Goal: Task Accomplishment & Management: Use online tool/utility

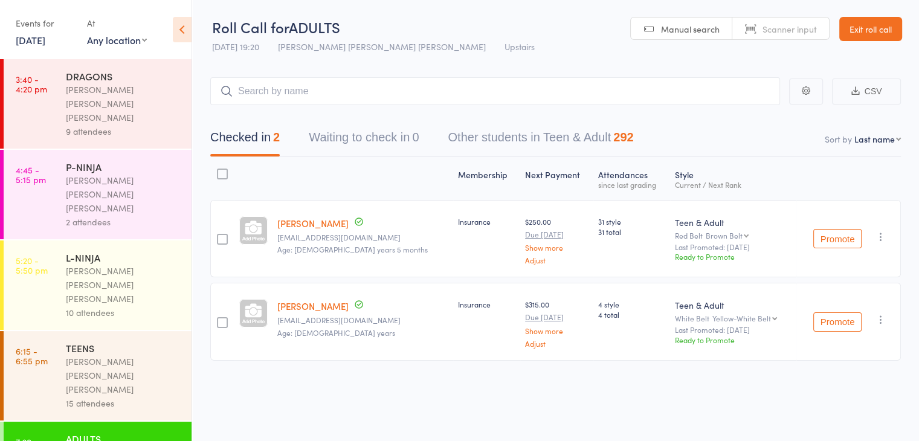
drag, startPoint x: 0, startPoint y: 0, endPoint x: 83, endPoint y: 163, distance: 183.3
click at [83, 215] on div "2 attendees" at bounding box center [123, 222] width 115 height 14
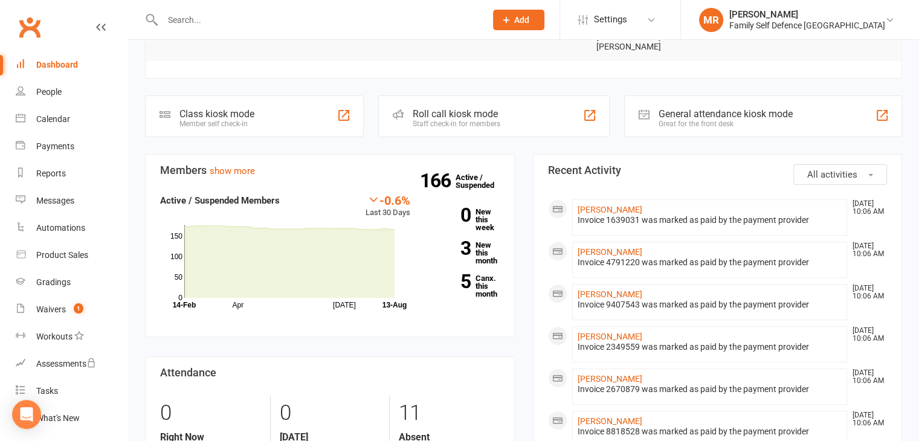
scroll to position [313, 0]
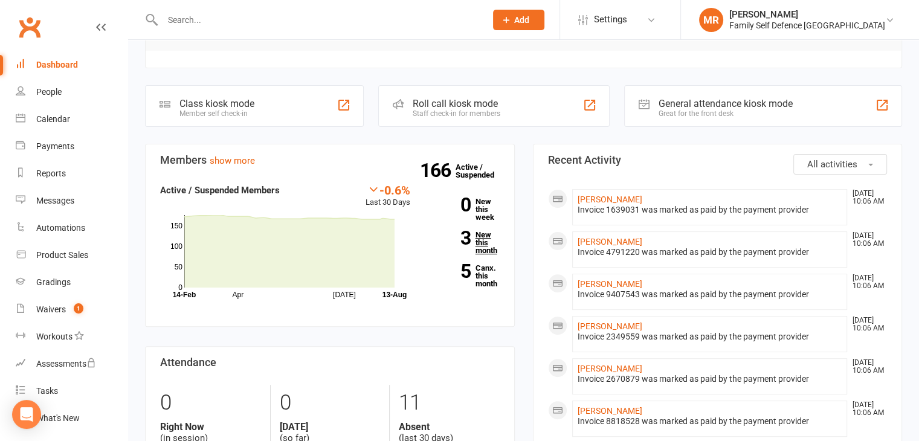
click at [491, 231] on link "3 New this month" at bounding box center [464, 243] width 71 height 24
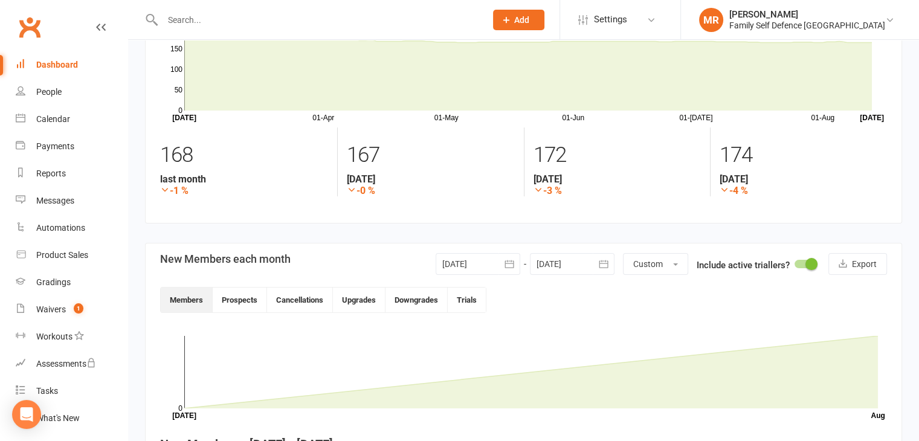
scroll to position [51, 0]
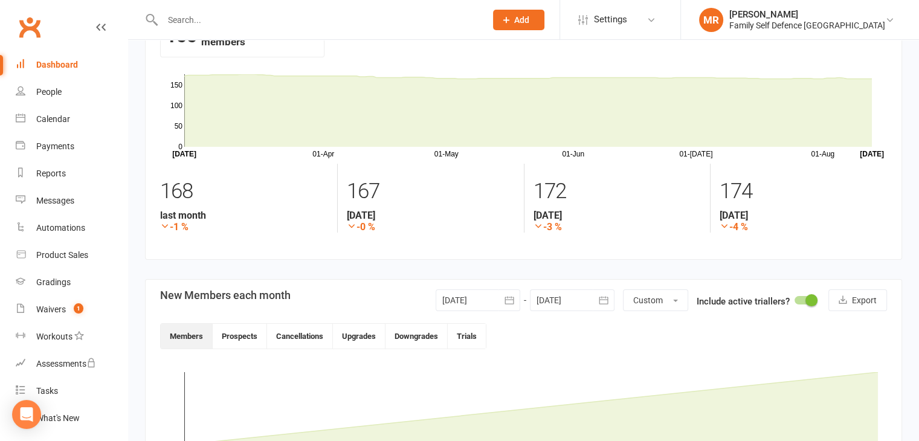
click at [35, 62] on link "Dashboard" at bounding box center [72, 64] width 112 height 27
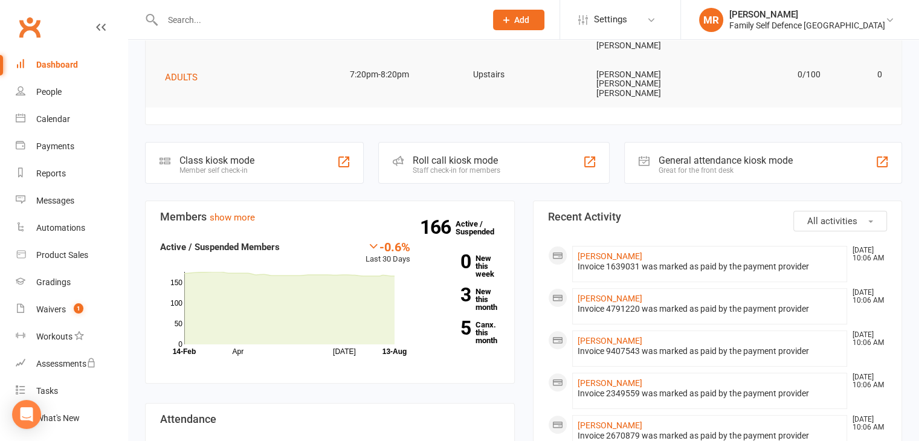
scroll to position [259, 0]
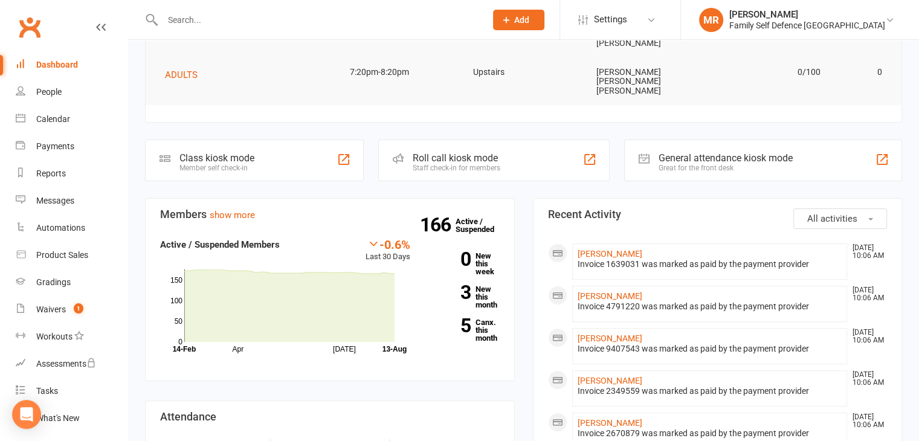
click at [481, 275] on div "166 Active / Suspended 0 New this week 3 New this month 5 Canx. this month" at bounding box center [464, 295] width 89 height 114
click at [488, 319] on link "5 Canx. this month" at bounding box center [464, 331] width 71 height 24
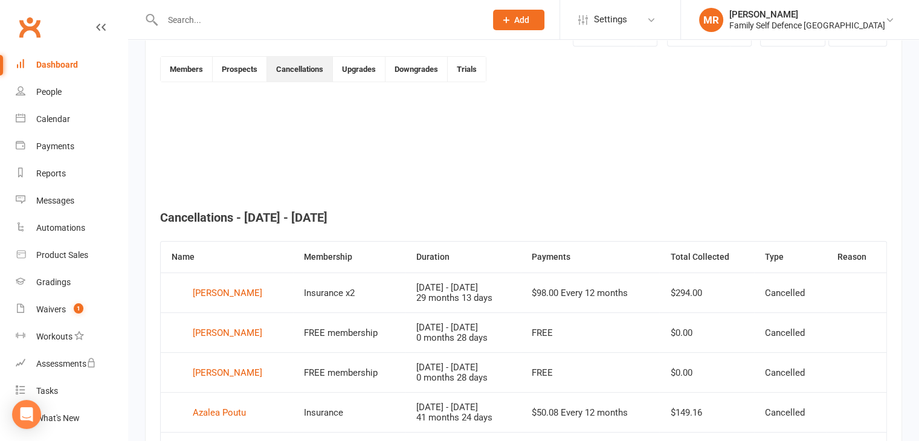
scroll to position [251, 0]
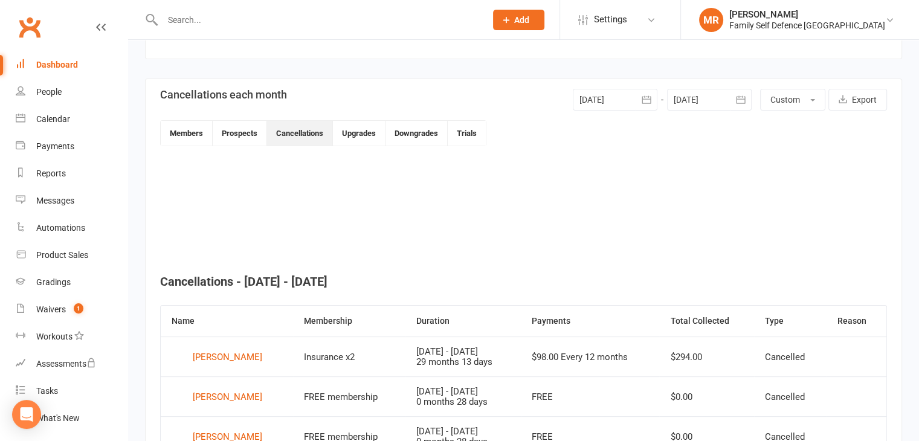
click at [59, 63] on div "Dashboard" at bounding box center [57, 65] width 42 height 10
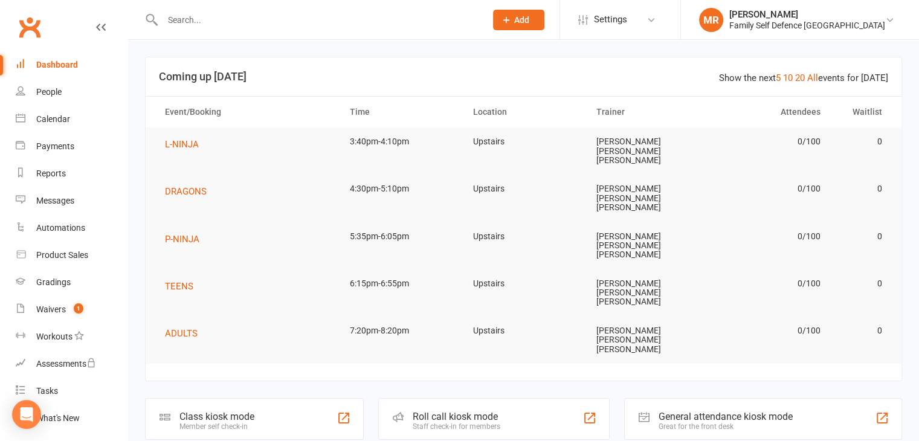
click at [491, 411] on div "Roll call kiosk mode" at bounding box center [457, 416] width 88 height 11
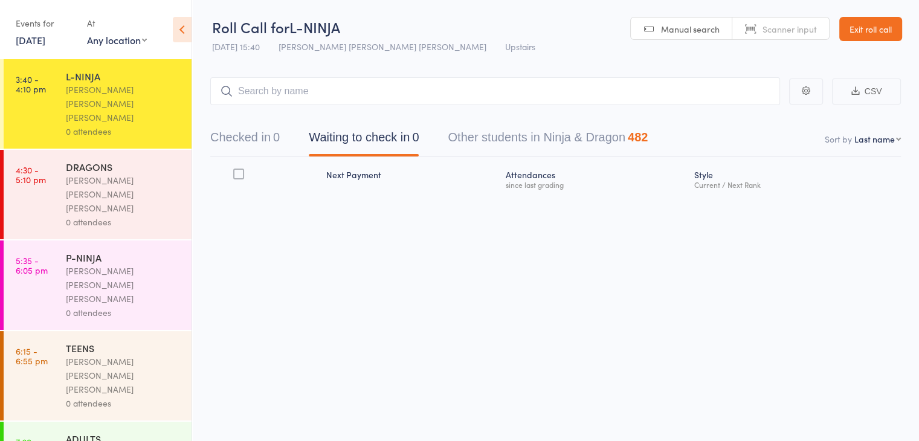
click at [858, 33] on link "Exit roll call" at bounding box center [871, 29] width 63 height 24
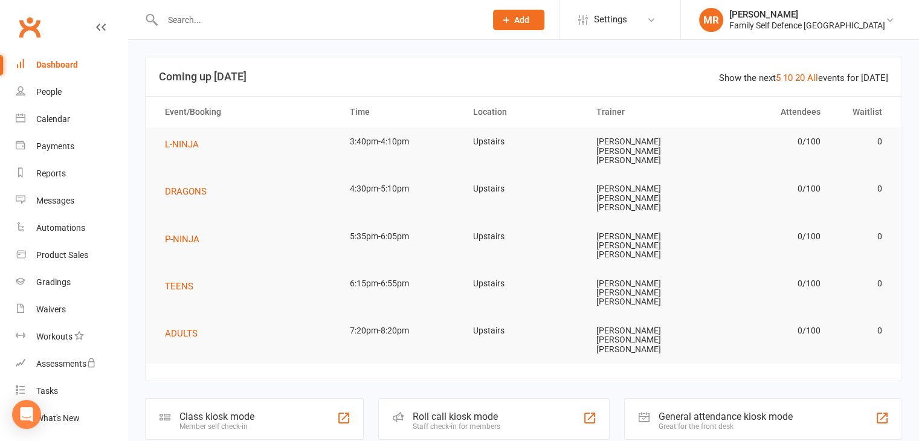
drag, startPoint x: 912, startPoint y: 126, endPoint x: 884, endPoint y: 227, distance: 104.6
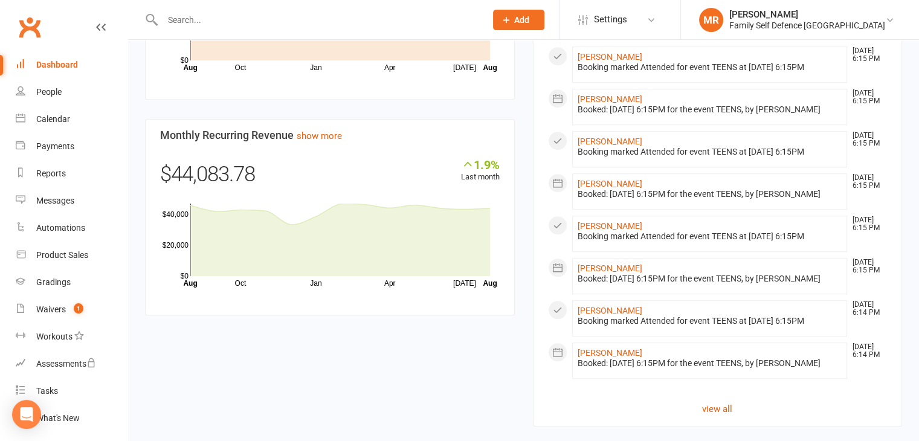
scroll to position [997, 0]
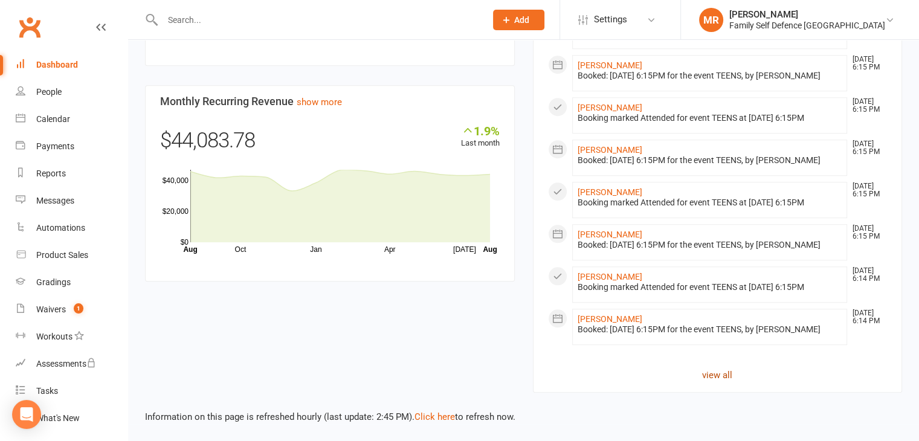
click at [717, 378] on link "view all" at bounding box center [718, 375] width 340 height 15
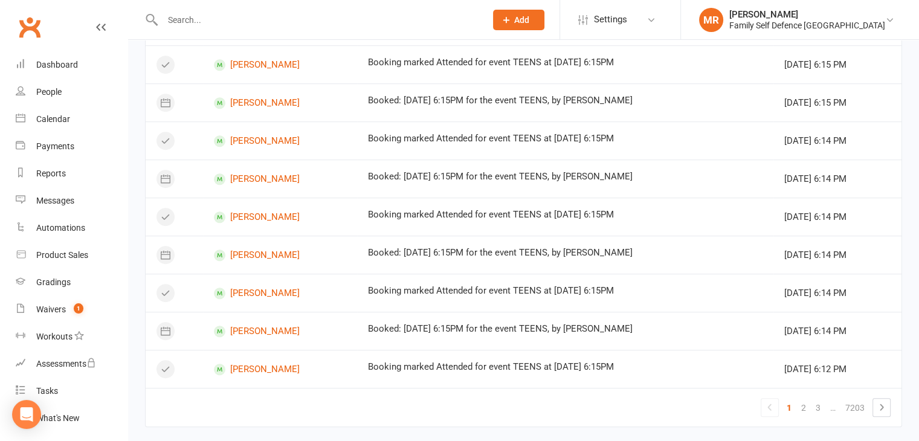
scroll to position [713, 0]
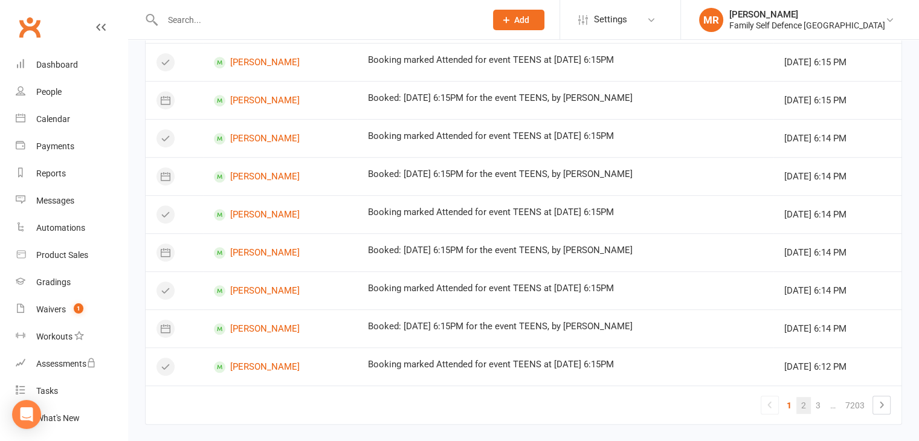
click at [803, 399] on link "2" at bounding box center [804, 405] width 15 height 17
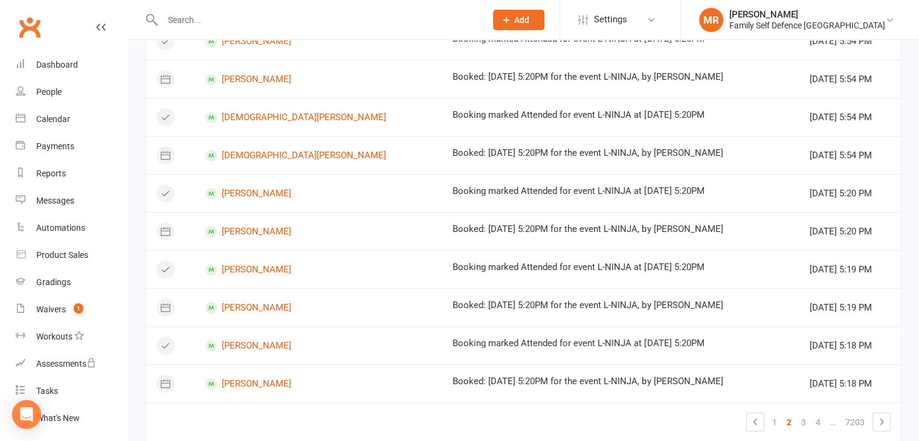
scroll to position [727, 0]
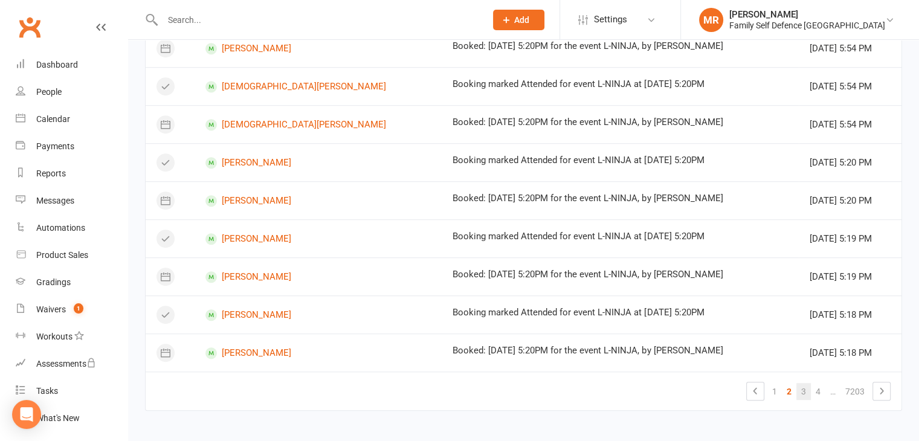
click at [805, 385] on link "3" at bounding box center [804, 391] width 15 height 17
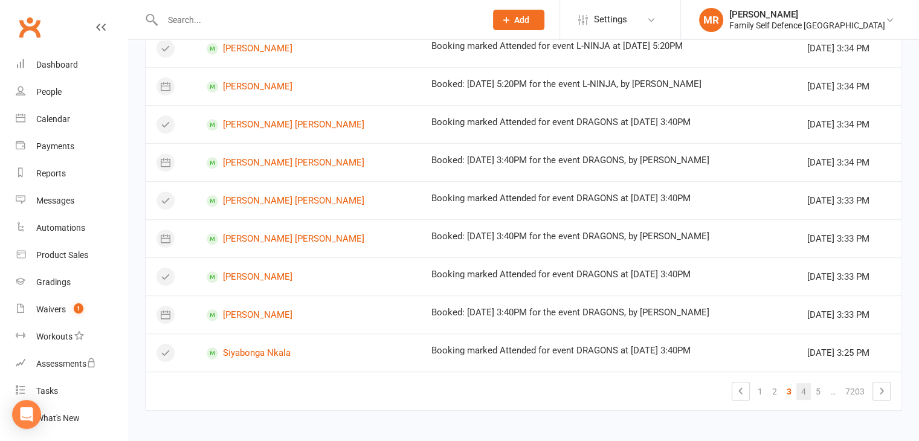
click at [803, 387] on link "4" at bounding box center [804, 391] width 15 height 17
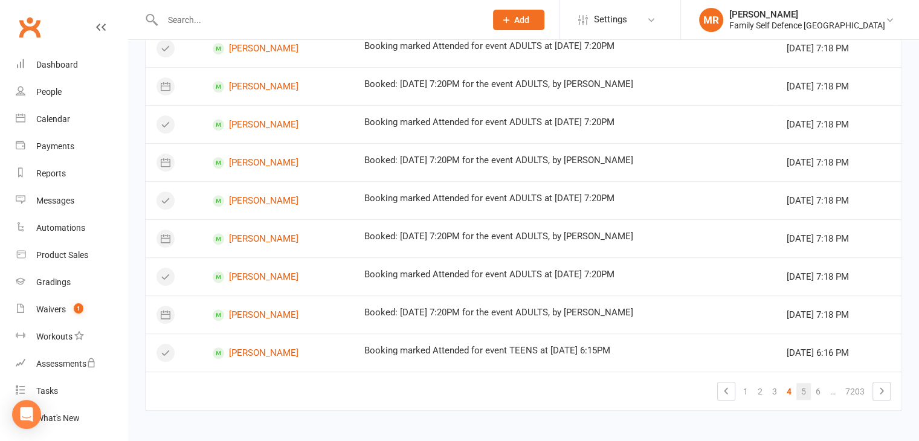
click at [801, 393] on link "5" at bounding box center [804, 391] width 15 height 17
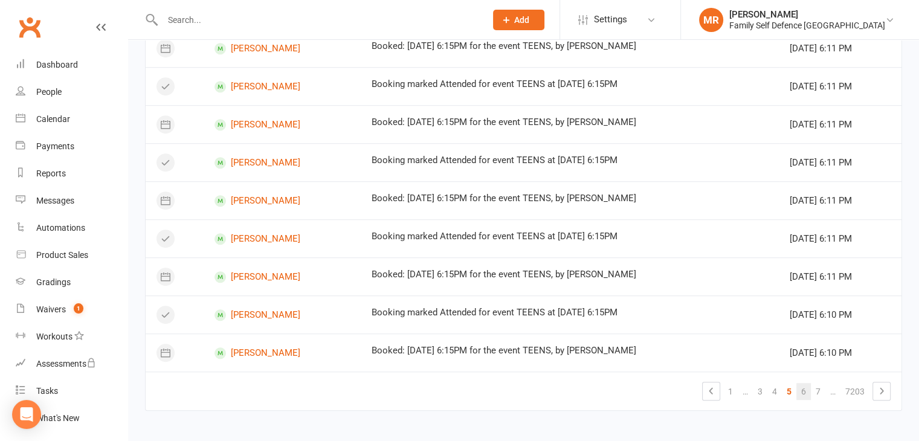
click at [800, 393] on link "6" at bounding box center [804, 391] width 15 height 17
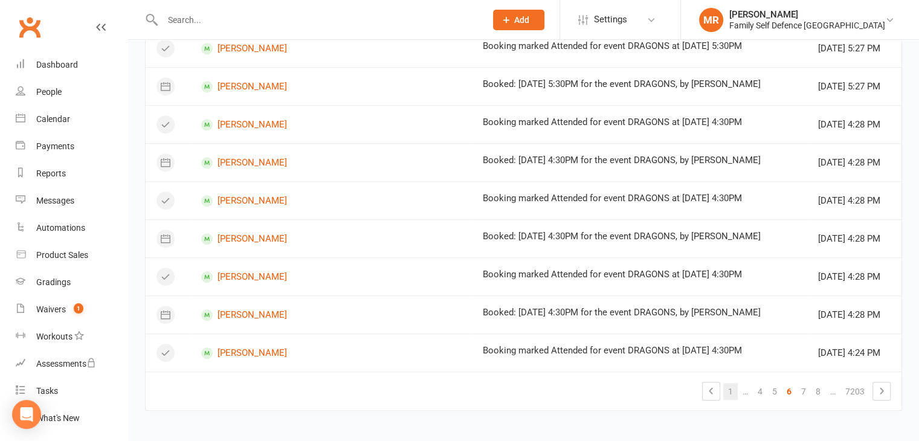
click at [728, 387] on link "1" at bounding box center [731, 391] width 15 height 17
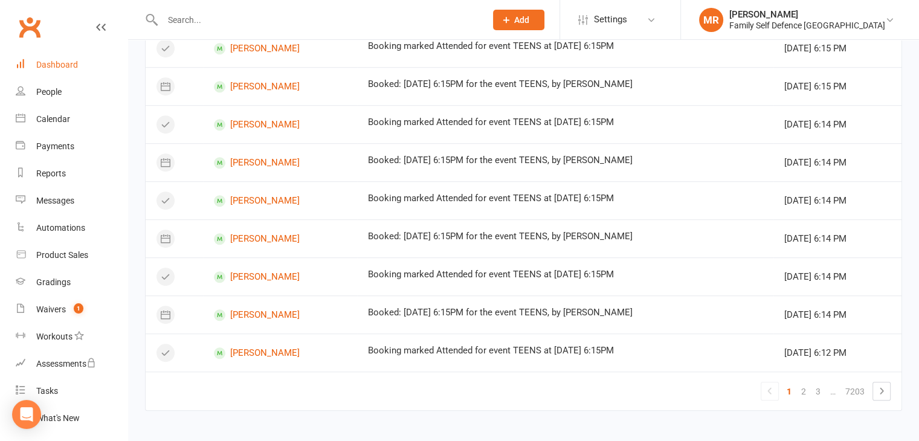
click at [50, 63] on div "Dashboard" at bounding box center [57, 65] width 42 height 10
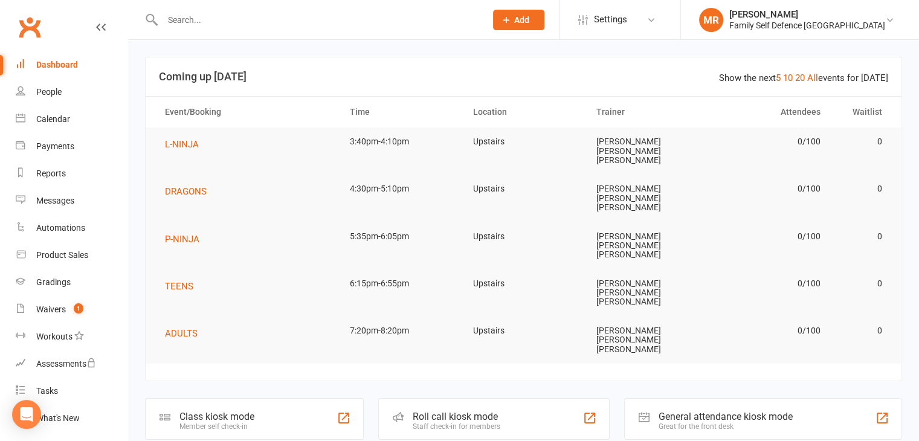
click at [479, 411] on div "Roll call kiosk mode" at bounding box center [457, 416] width 88 height 11
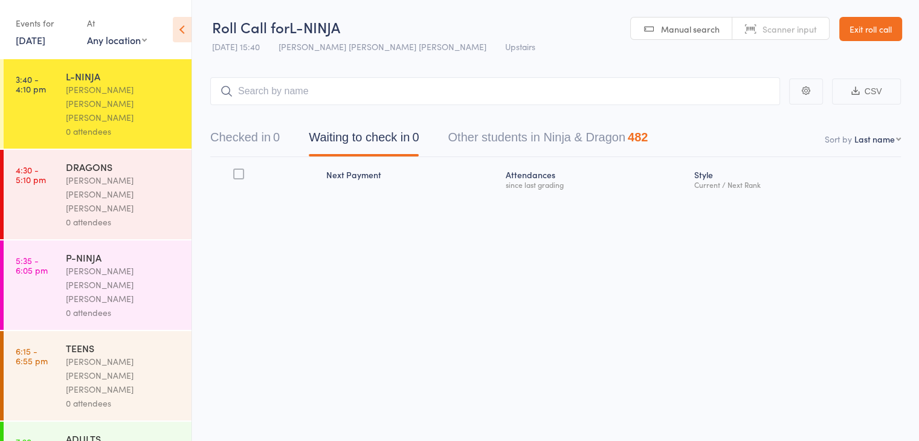
click at [259, 141] on button "Checked in 0" at bounding box center [245, 141] width 70 height 32
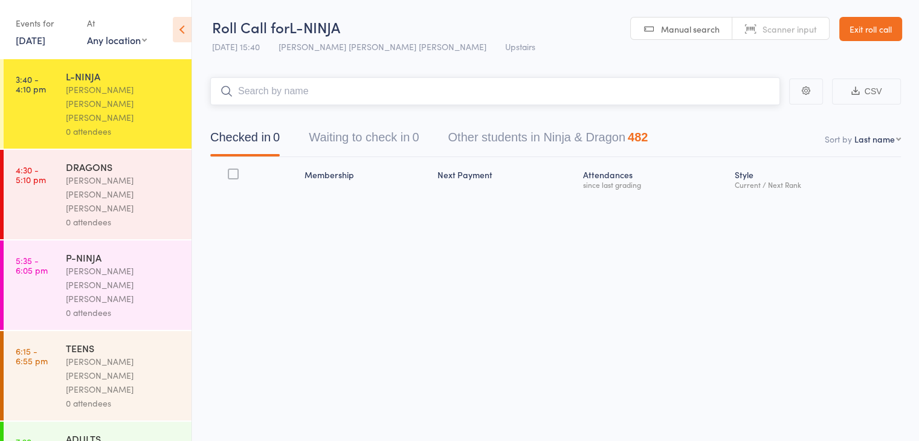
click at [725, 96] on input "search" at bounding box center [495, 91] width 570 height 28
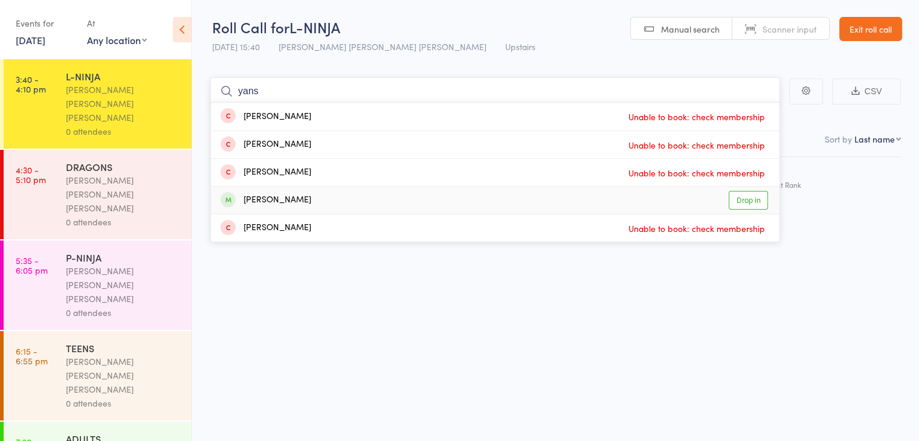
type input "yans"
click at [755, 199] on link "Drop in" at bounding box center [748, 200] width 39 height 19
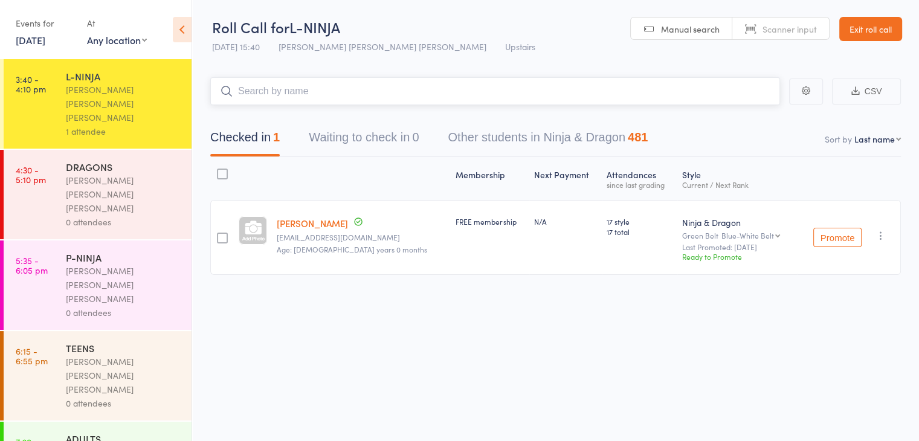
click at [706, 92] on input "search" at bounding box center [495, 91] width 570 height 28
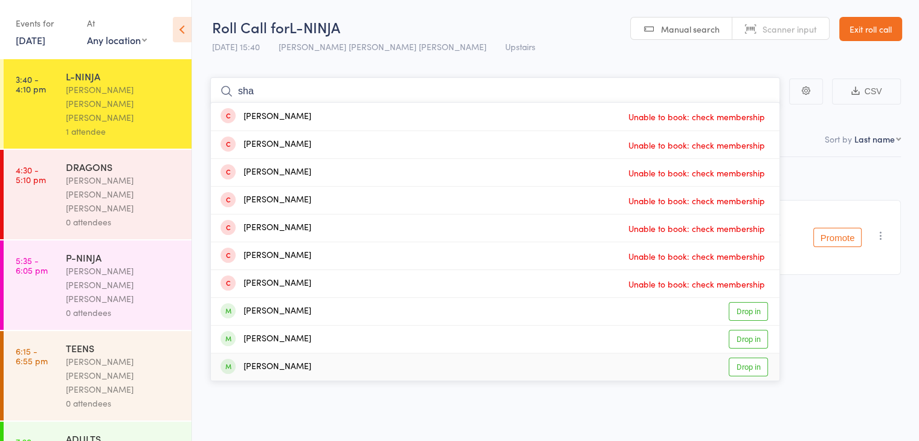
type input "sha"
click at [760, 371] on link "Drop in" at bounding box center [748, 367] width 39 height 19
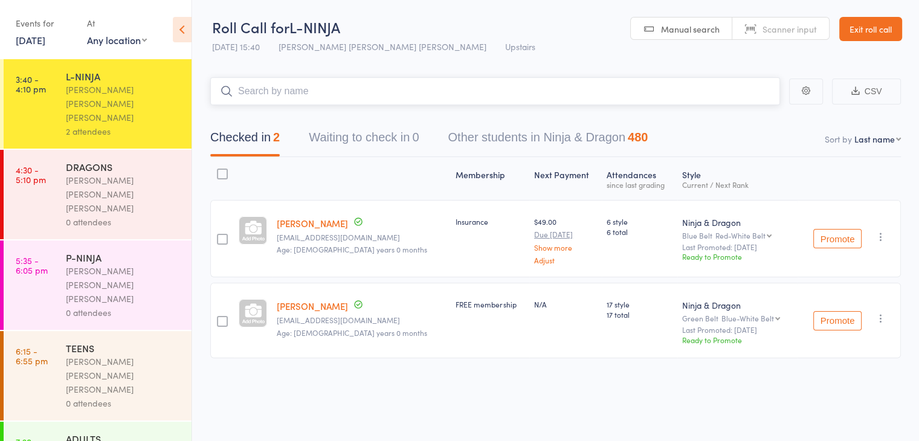
click at [716, 81] on input "search" at bounding box center [495, 91] width 570 height 28
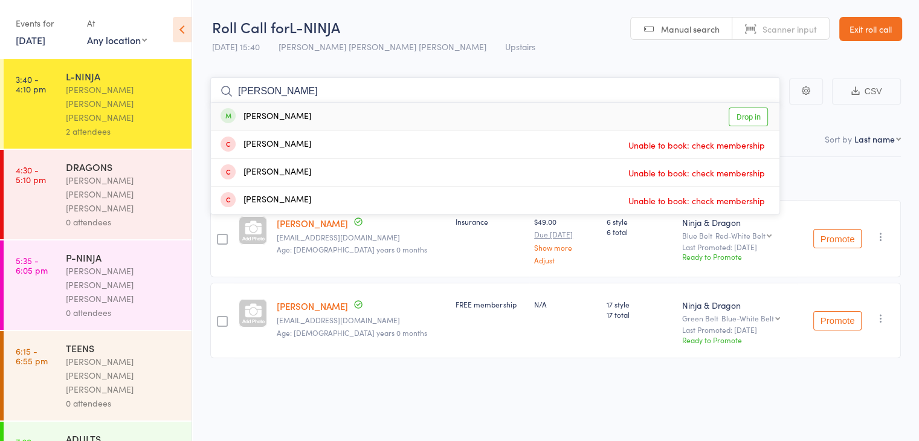
type input "[PERSON_NAME]"
click at [754, 119] on link "Drop in" at bounding box center [748, 117] width 39 height 19
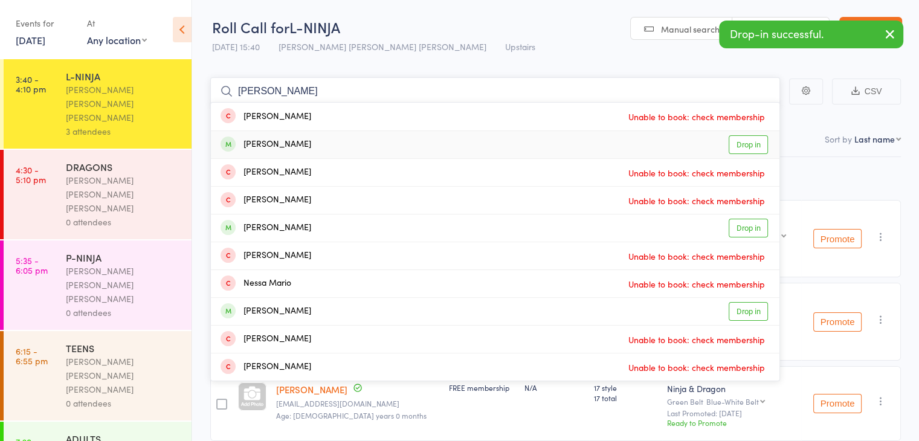
type input "[PERSON_NAME]"
click at [759, 144] on link "Drop in" at bounding box center [748, 144] width 39 height 19
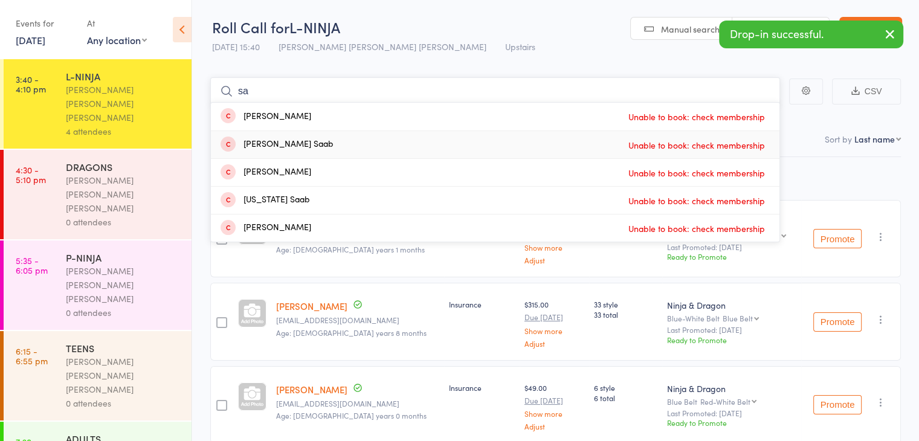
type input "s"
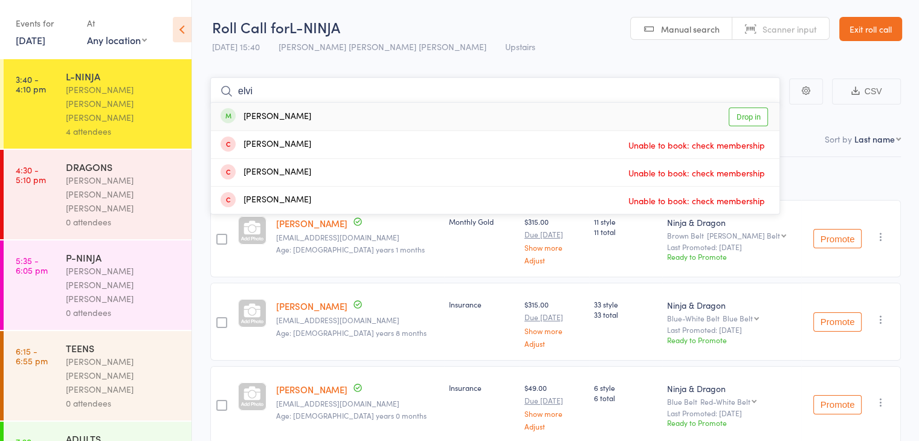
type input "elvi"
click at [736, 108] on link "Drop in" at bounding box center [748, 117] width 39 height 19
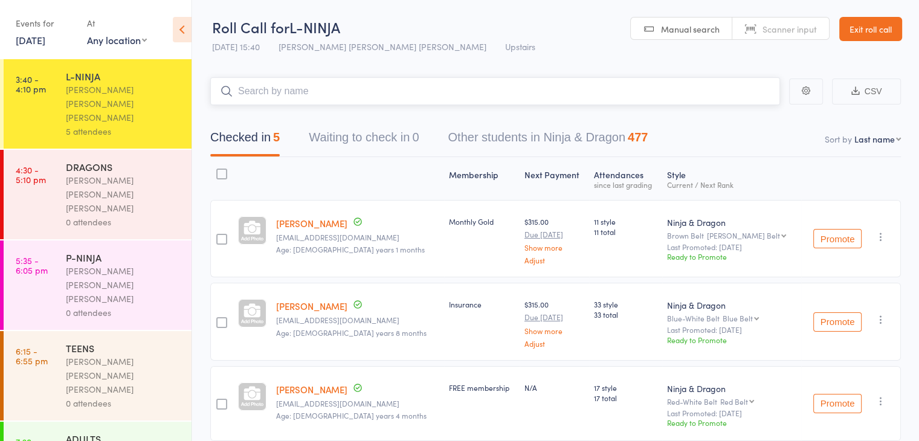
type input "a"
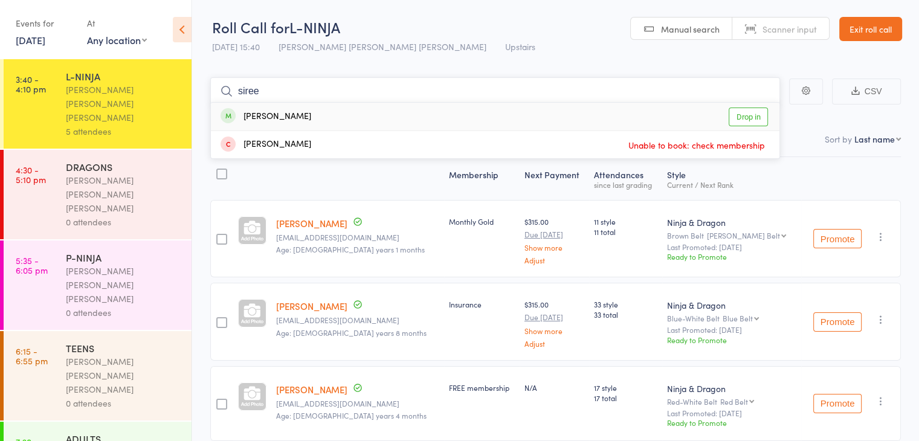
type input "siree"
click at [745, 118] on link "Drop in" at bounding box center [748, 117] width 39 height 19
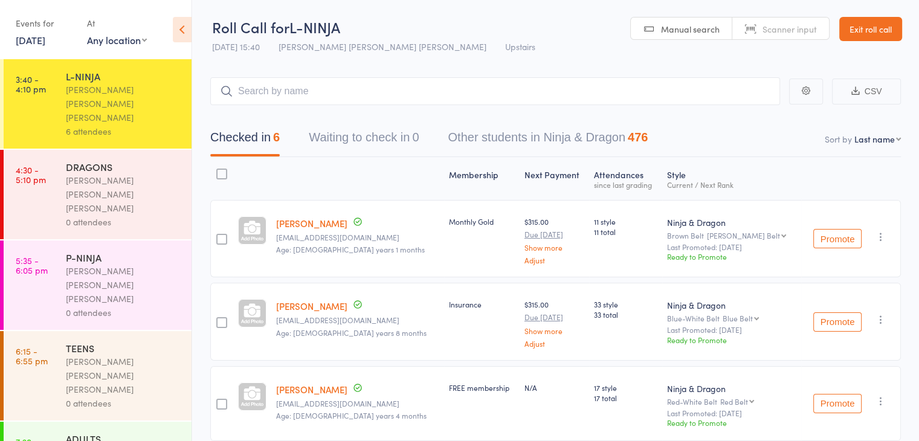
click at [138, 215] on div "0 attendees" at bounding box center [123, 222] width 115 height 14
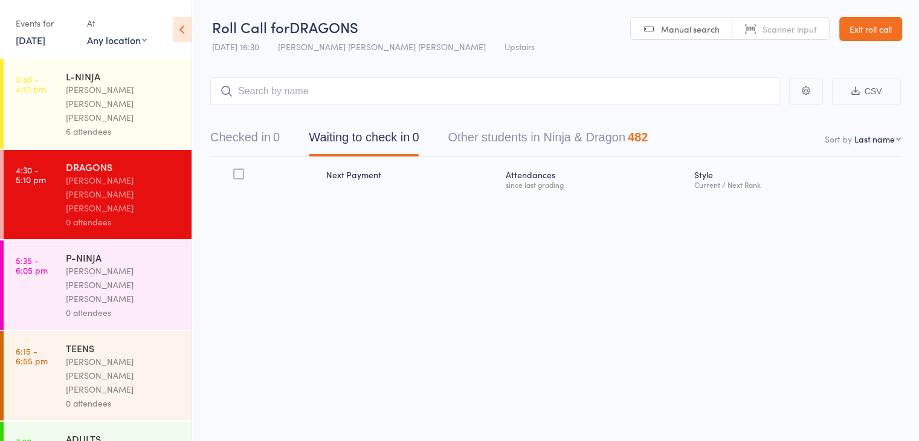
click at [238, 143] on button "Checked in 0" at bounding box center [245, 141] width 70 height 32
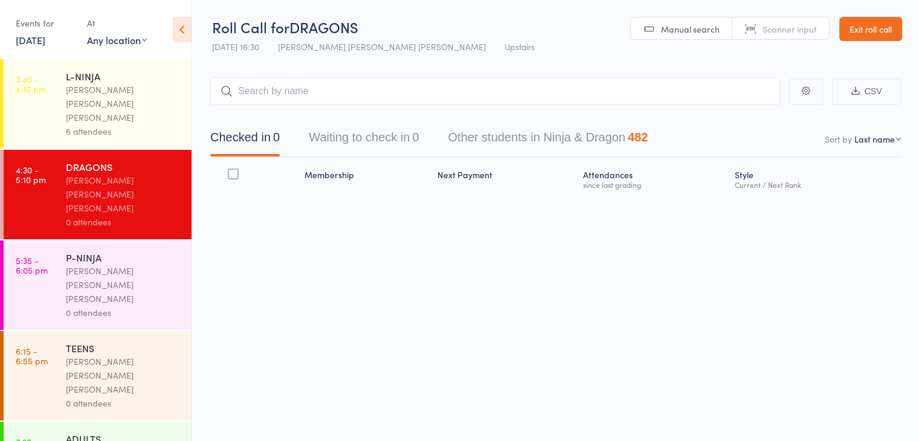
click at [146, 82] on div "L-NINJA" at bounding box center [123, 76] width 115 height 13
